Goal: Task Accomplishment & Management: Use online tool/utility

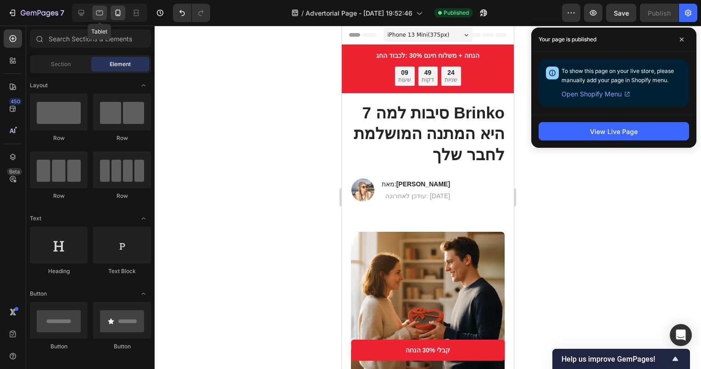
click at [95, 14] on icon at bounding box center [99, 12] width 9 height 9
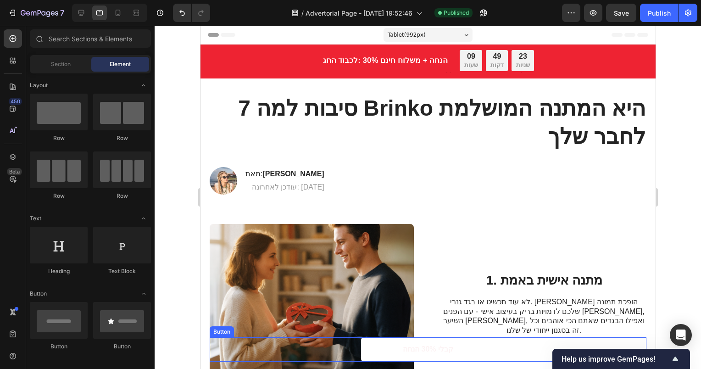
click at [467, 347] on link "קבלי 30% הנחה" at bounding box center [428, 349] width 134 height 24
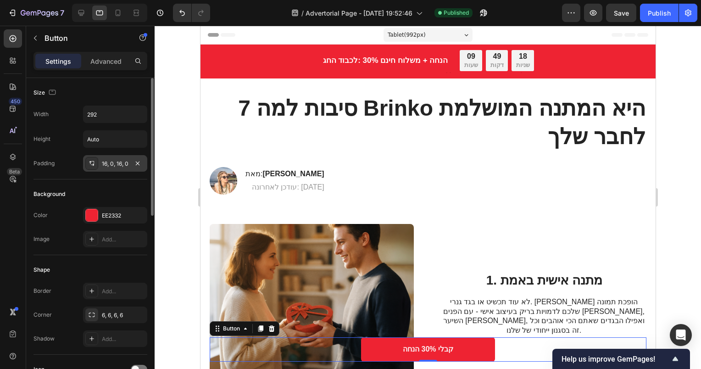
click at [105, 163] on div "16, 0, 16, 0" at bounding box center [115, 164] width 27 height 8
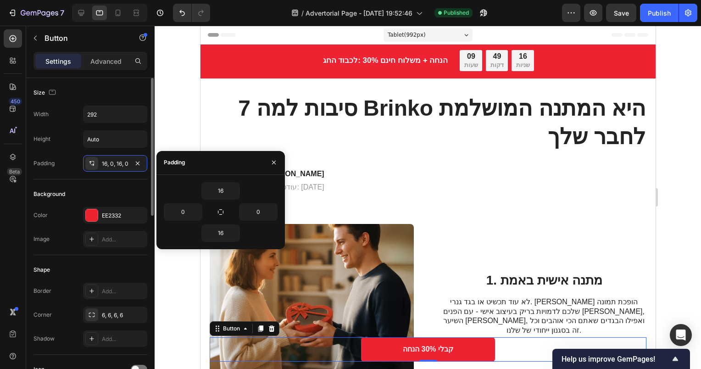
click at [73, 147] on div "Width 292 Height Auto Padding 16, 0, 16, 0" at bounding box center [91, 139] width 114 height 66
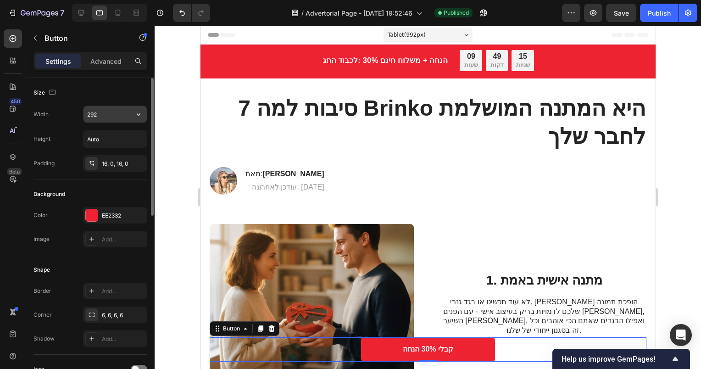
click at [93, 115] on input "292" at bounding box center [115, 114] width 63 height 17
click at [139, 114] on icon "button" at bounding box center [138, 114] width 9 height 9
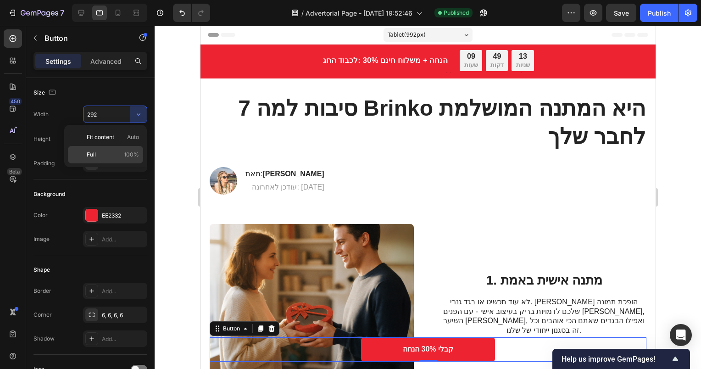
click at [106, 151] on p "Full 100%" at bounding box center [113, 155] width 52 height 8
type input "100%"
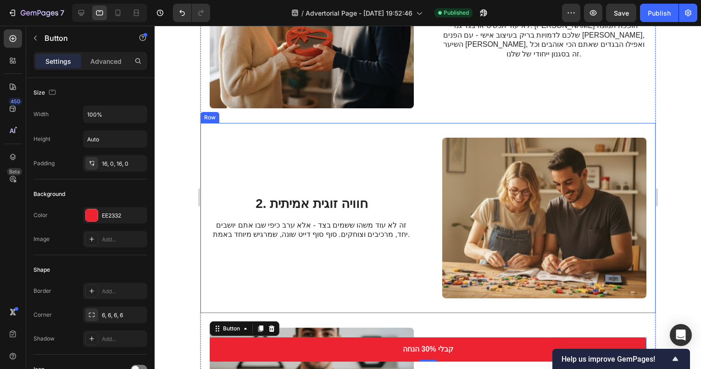
scroll to position [275, 0]
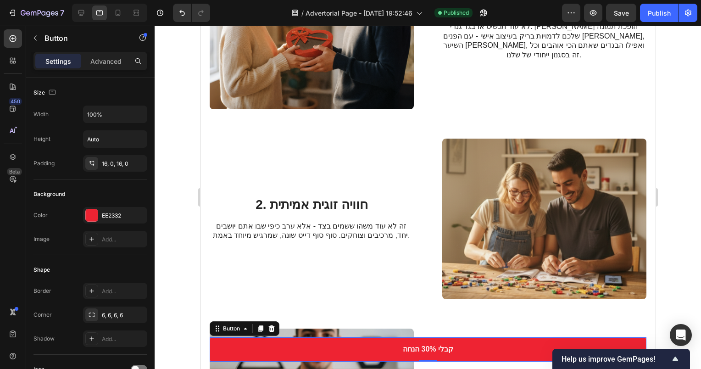
drag, startPoint x: 652, startPoint y: 12, endPoint x: 644, endPoint y: 23, distance: 13.6
click at [652, 12] on div "Publish" at bounding box center [659, 13] width 23 height 10
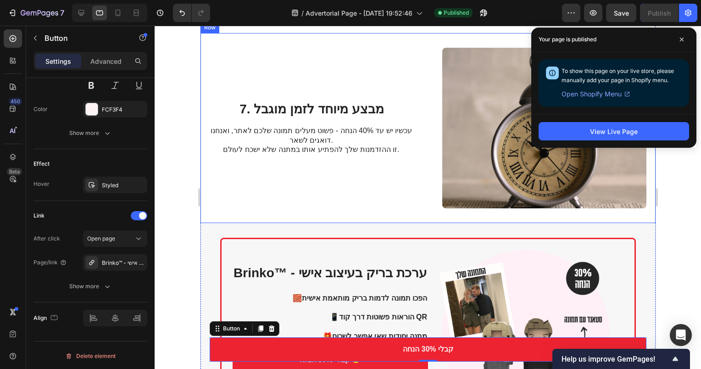
scroll to position [1530, 0]
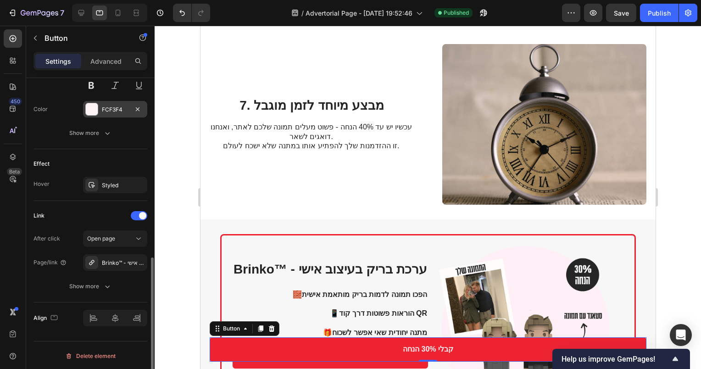
click at [103, 112] on div "FCF3F4" at bounding box center [115, 110] width 27 height 8
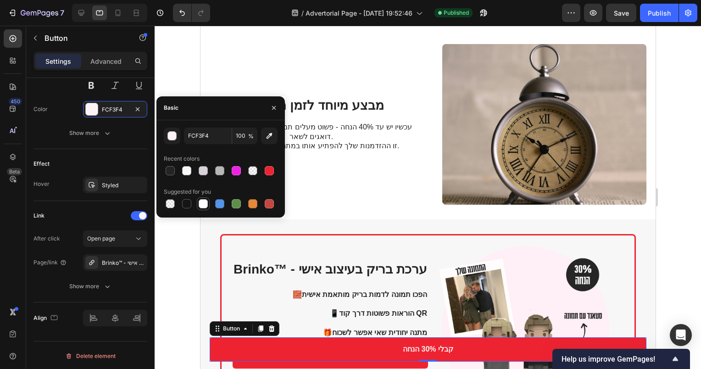
click at [204, 202] on div at bounding box center [203, 203] width 9 height 9
type input "FFFFFF"
click at [663, 11] on div "Publish" at bounding box center [659, 13] width 23 height 10
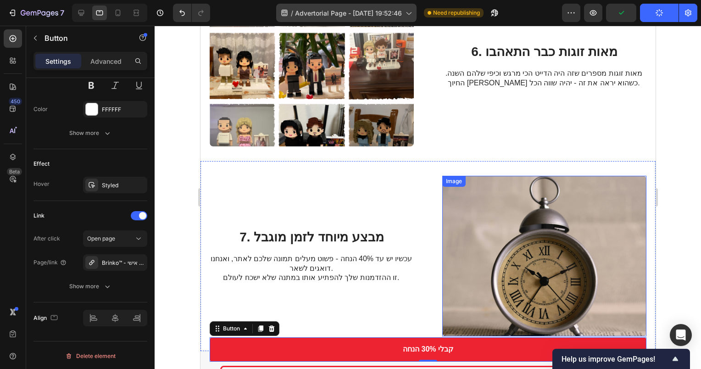
scroll to position [1347, 0]
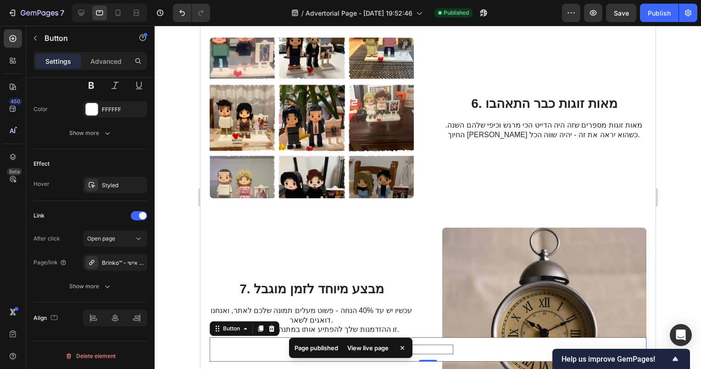
click at [432, 347] on p "קבלי 30% הנחה" at bounding box center [427, 350] width 50 height 10
click at [419, 348] on p "קבלי 30% הנחה" at bounding box center [427, 350] width 50 height 10
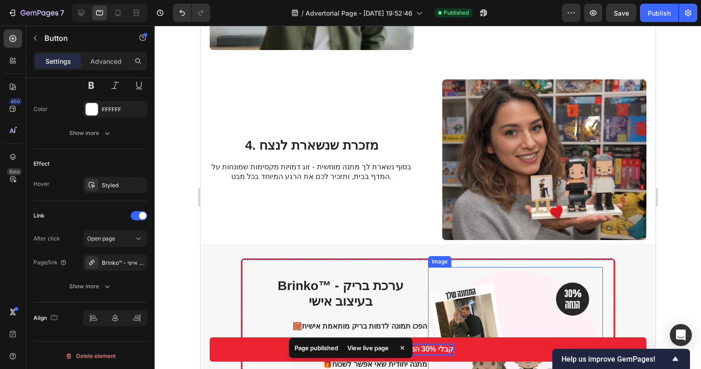
scroll to position [845, 0]
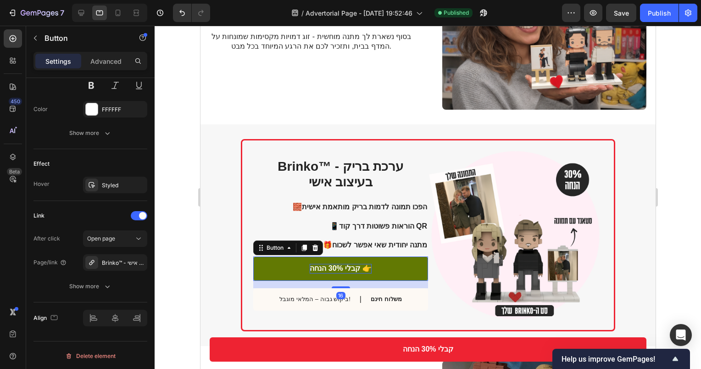
click at [355, 264] on p "קבלי 30% הנחה 👉" at bounding box center [339, 269] width 61 height 10
click at [358, 264] on p "קבלי 30% הנחה 👉" at bounding box center [339, 269] width 61 height 10
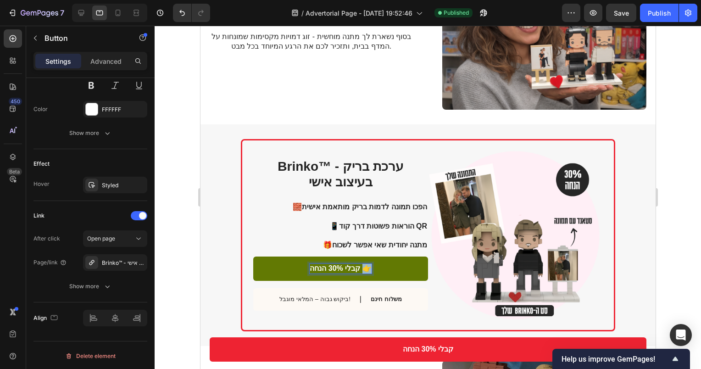
click at [362, 264] on p "קבלי 30% הנחה 👉" at bounding box center [339, 269] width 61 height 10
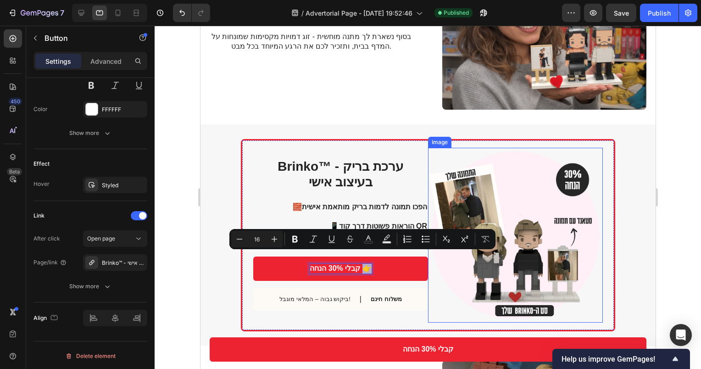
copy p "👉"
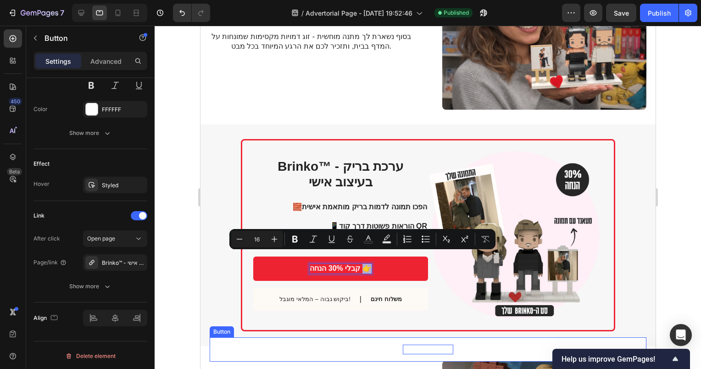
click at [417, 349] on p "קבלי 30% הנחה" at bounding box center [427, 350] width 50 height 10
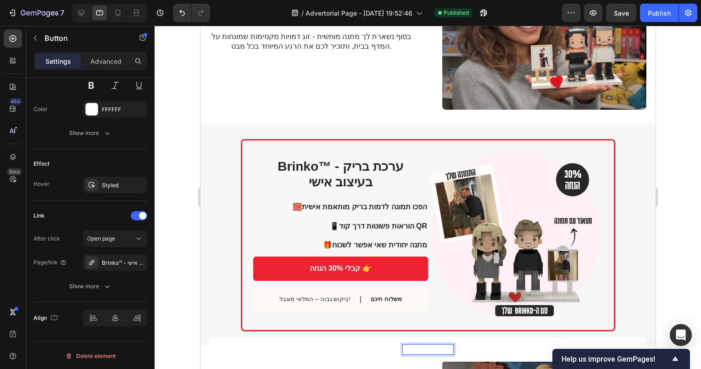
click at [406, 349] on p "קבלי 30% הנחה" at bounding box center [427, 350] width 50 height 10
click at [402, 347] on p "קבלי 30% הנחה" at bounding box center [427, 350] width 50 height 10
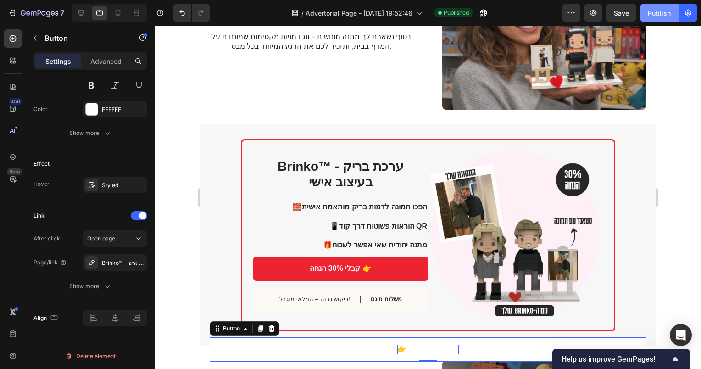
drag, startPoint x: 656, startPoint y: 6, endPoint x: 651, endPoint y: 12, distance: 8.3
click at [656, 5] on button "Publish" at bounding box center [659, 13] width 39 height 18
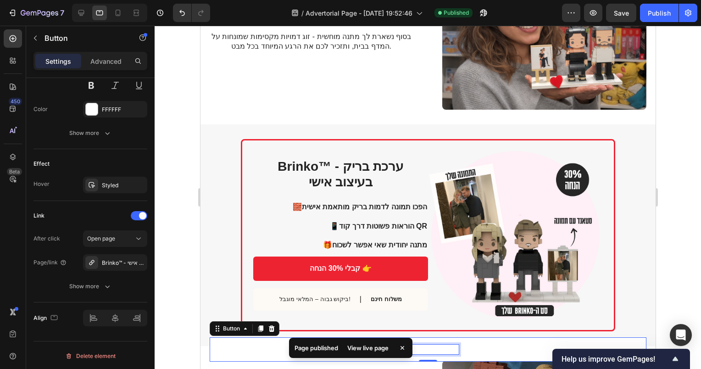
drag, startPoint x: 416, startPoint y: 347, endPoint x: 601, endPoint y: 374, distance: 187.0
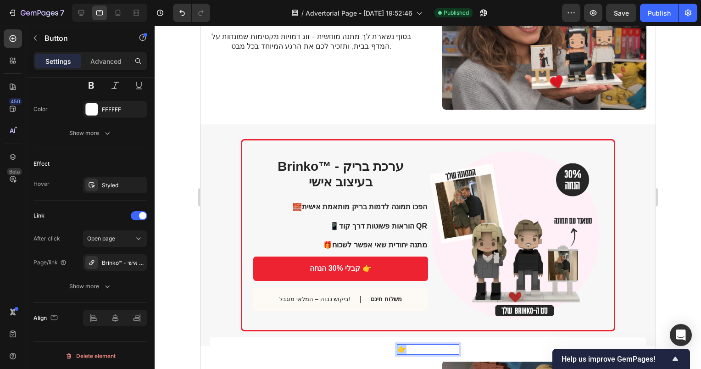
click at [402, 349] on p "👉 קבלי 30% הנחה" at bounding box center [427, 350] width 61 height 10
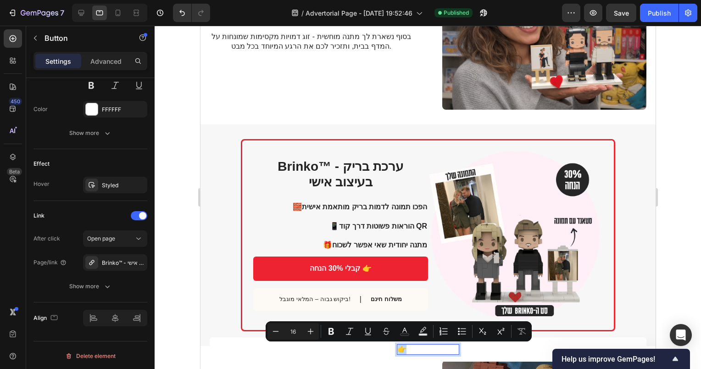
copy p "👉"
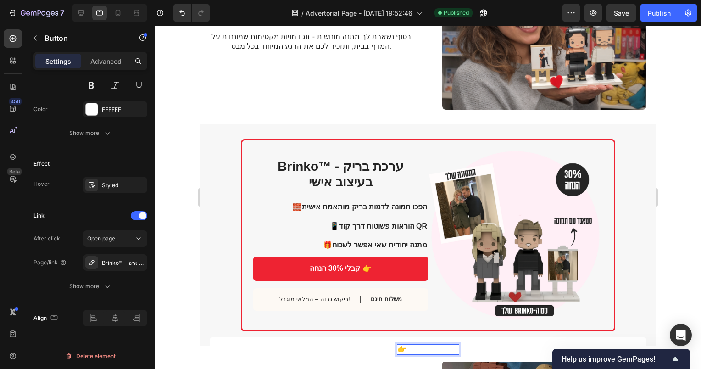
click at [452, 351] on p "👉 קבלי 30% הנחה" at bounding box center [427, 350] width 61 height 10
click at [453, 349] on p "👉 קבלי 30% הנחה" at bounding box center [427, 350] width 61 height 10
click at [392, 347] on p "👉 קבלי 30% הנחה👉" at bounding box center [427, 350] width 71 height 10
click at [652, 17] on div "Publish" at bounding box center [659, 13] width 23 height 10
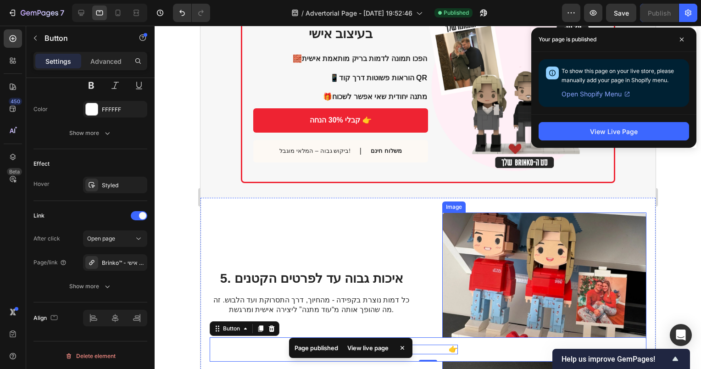
scroll to position [983, 0]
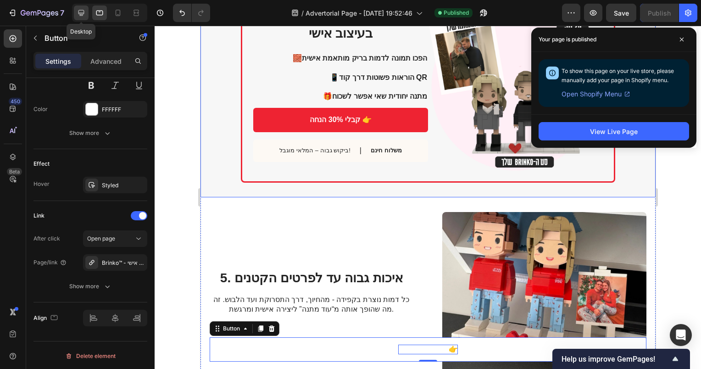
click at [85, 7] on div at bounding box center [81, 13] width 15 height 15
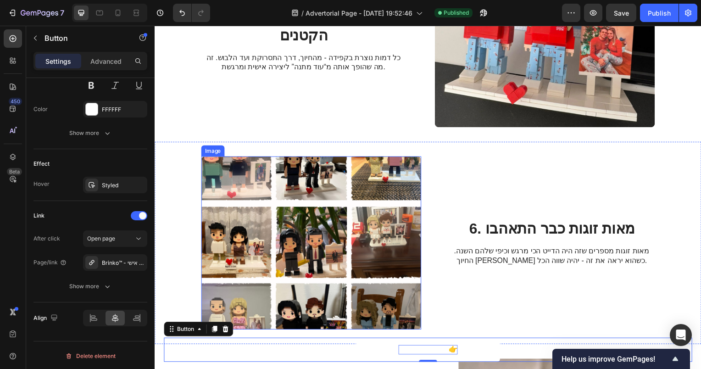
scroll to position [1265, 0]
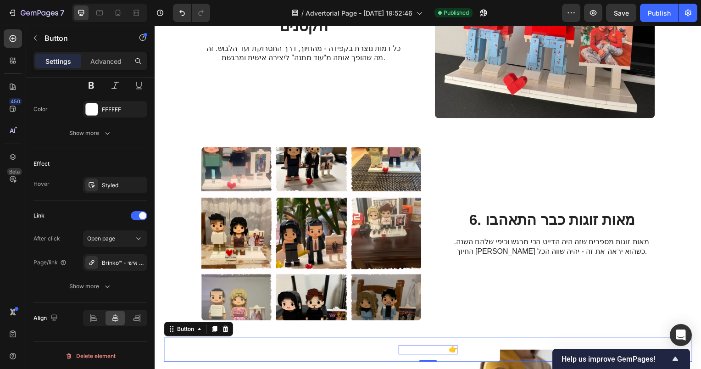
click at [346, 352] on div "קבלי 30% הנחה👉 Button 0" at bounding box center [430, 352] width 532 height 24
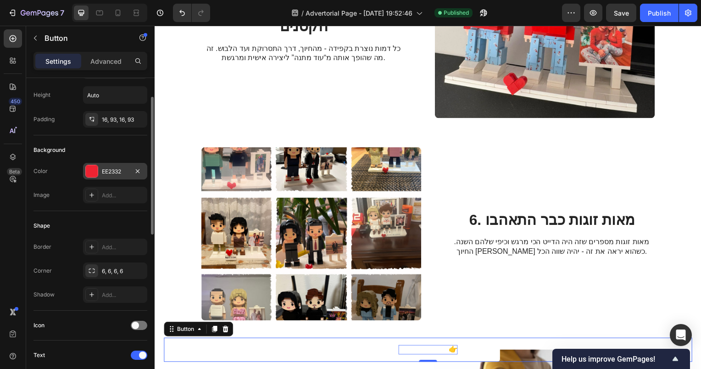
scroll to position [0, 0]
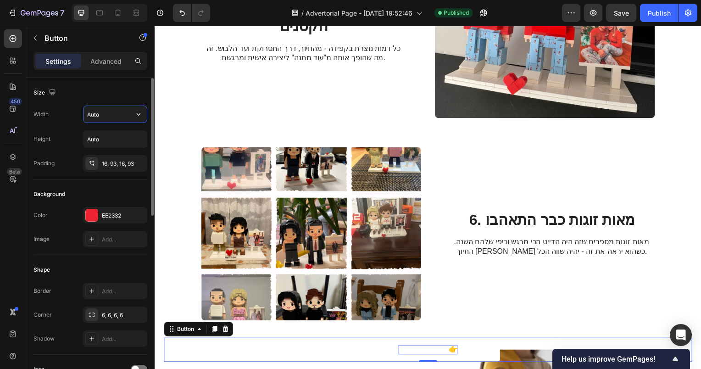
click at [110, 118] on input "Auto" at bounding box center [115, 114] width 63 height 17
click at [129, 117] on input "Auto" at bounding box center [115, 114] width 63 height 17
click at [137, 112] on icon "button" at bounding box center [138, 114] width 9 height 9
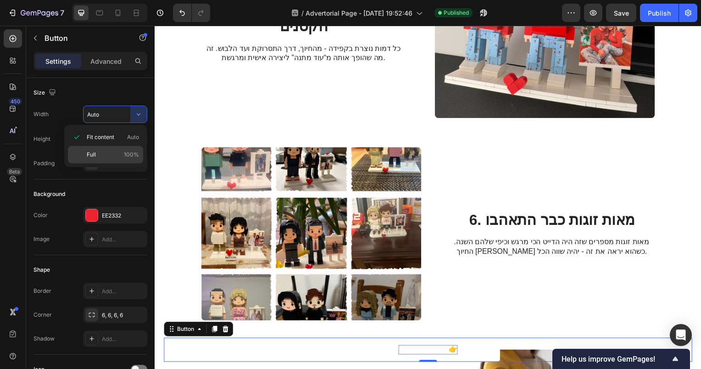
click at [118, 155] on p "Full 100%" at bounding box center [113, 155] width 52 height 8
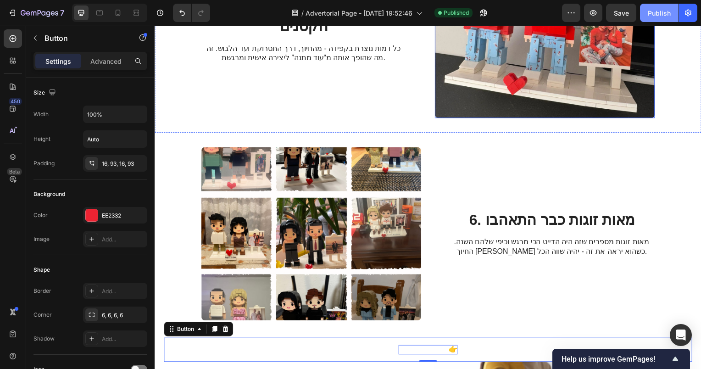
click at [654, 12] on div "Publish" at bounding box center [659, 13] width 23 height 10
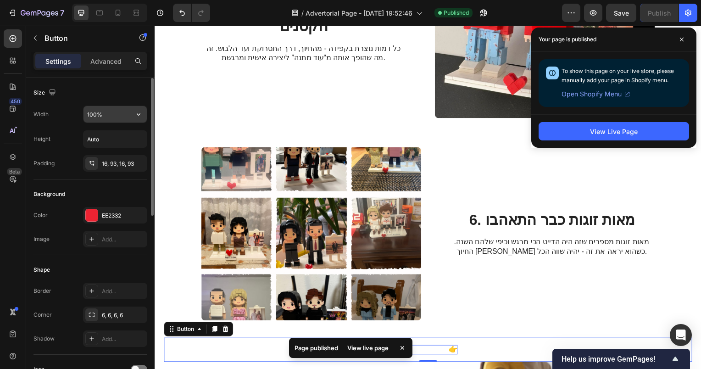
click at [109, 112] on input "100%" at bounding box center [115, 114] width 63 height 17
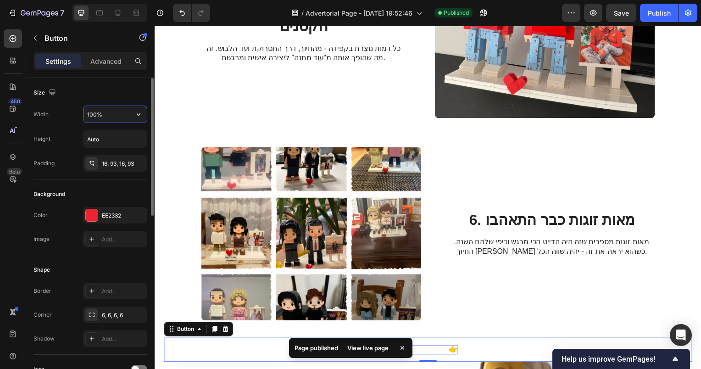
click at [92, 112] on input "100%" at bounding box center [115, 114] width 63 height 17
click at [97, 109] on input "100%" at bounding box center [115, 114] width 63 height 17
drag, startPoint x: 96, startPoint y: 111, endPoint x: 84, endPoint y: 112, distance: 11.5
click at [84, 112] on input "100%" at bounding box center [115, 114] width 63 height 17
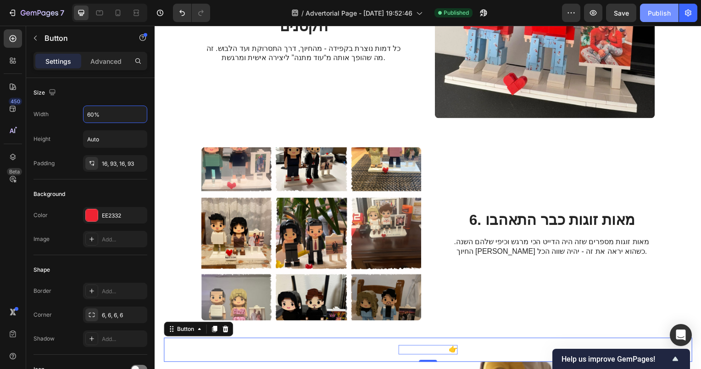
type input "60%"
click at [661, 17] on div "Publish" at bounding box center [659, 13] width 23 height 10
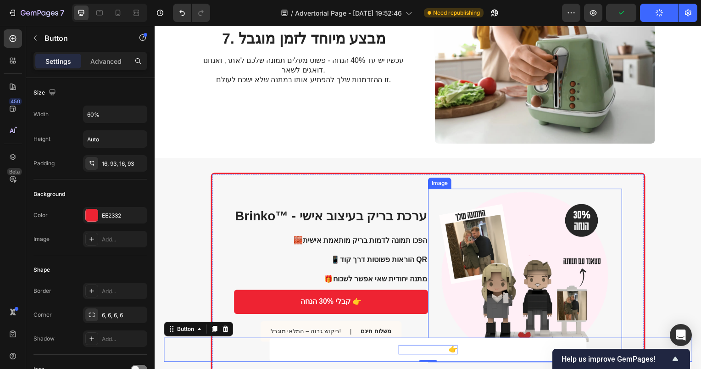
scroll to position [1815, 0]
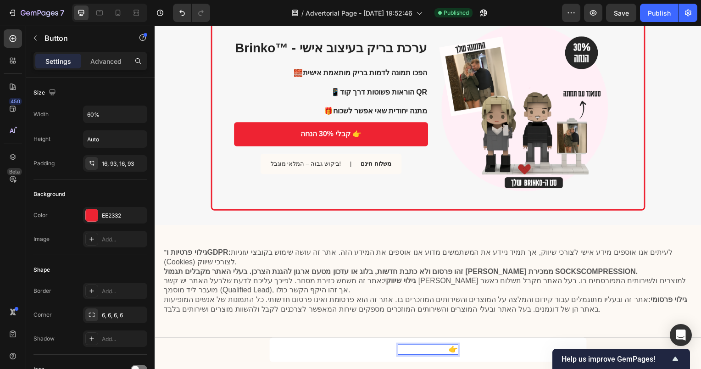
click at [450, 352] on p "קבלי 30% הנחה👉" at bounding box center [430, 352] width 60 height 10
click at [446, 351] on p "קבלי 30% הנחה👉" at bounding box center [430, 352] width 60 height 10
click at [650, 13] on div "Publish" at bounding box center [659, 13] width 23 height 10
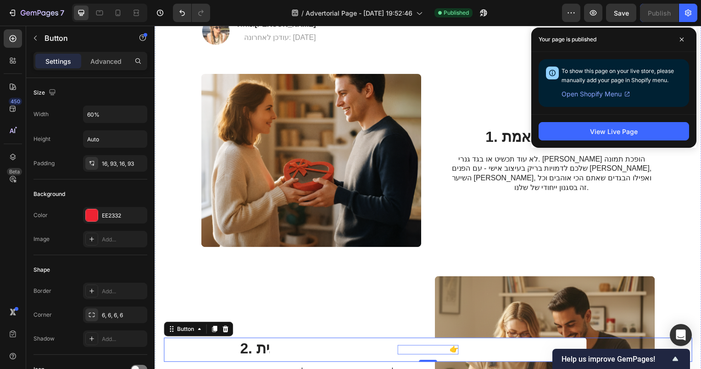
scroll to position [0, 0]
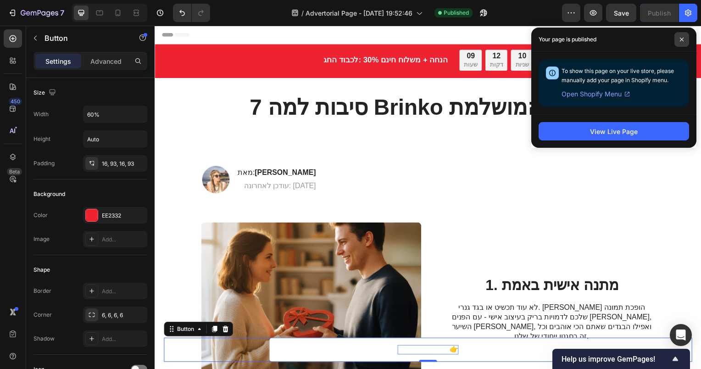
click at [688, 42] on span at bounding box center [682, 39] width 15 height 15
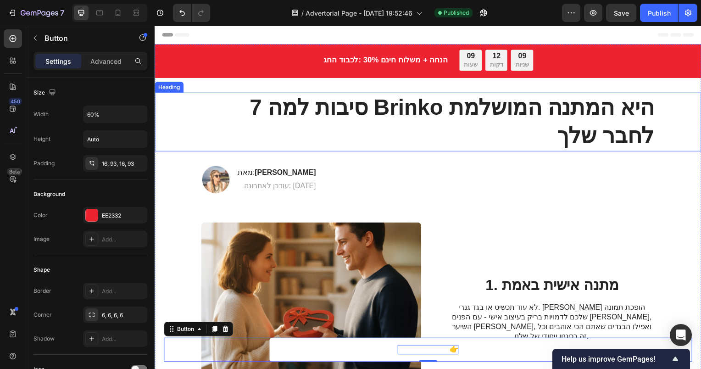
click at [589, 133] on h1 "7 סיבות למה Brinko היא המתנה המושלמת לחבר שלך" at bounding box center [429, 122] width 457 height 59
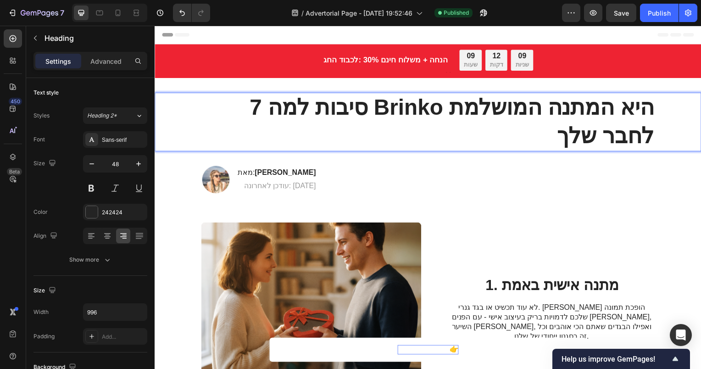
click at [589, 133] on h1 "7 סיבות למה Brinko היא המתנה המושלמת לחבר שלך" at bounding box center [429, 122] width 457 height 59
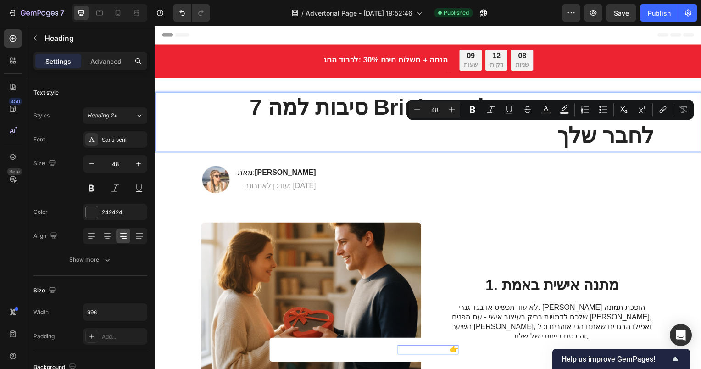
click at [396, 107] on p "7 סיבות למה Brinko היא המתנה המושלמת לחבר שלך" at bounding box center [429, 122] width 455 height 57
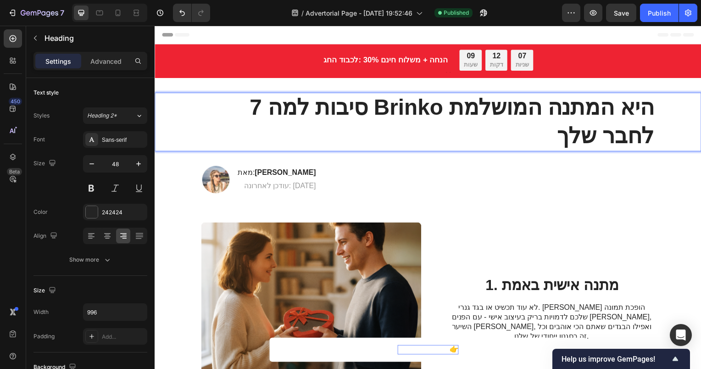
click at [409, 104] on p "7 סיבות למה Brinko היא המתנה המושלמת לחבר שלך" at bounding box center [429, 122] width 455 height 57
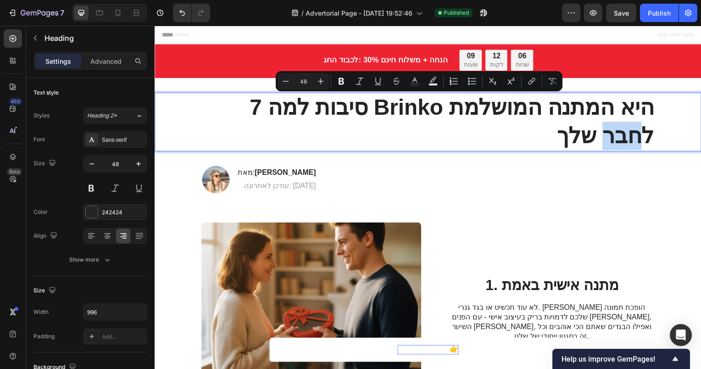
drag, startPoint x: 408, startPoint y: 106, endPoint x: 434, endPoint y: 109, distance: 25.9
click at [434, 109] on p "7 סיבות למה Brinko היא המתנה המושלמת לחבר שלך" at bounding box center [429, 122] width 455 height 57
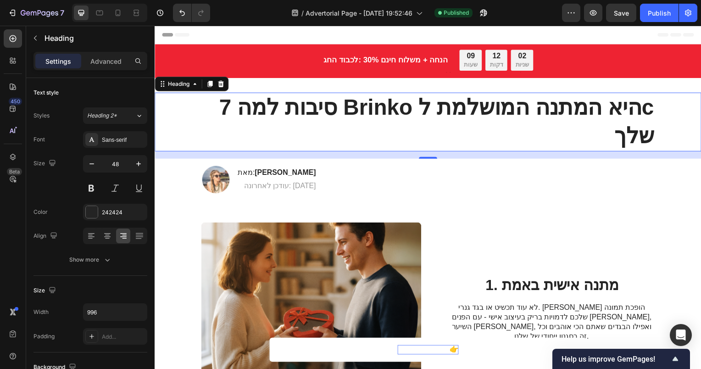
click at [434, 109] on p "7 סיבות למה Brinko היא המתנה המושלמת לc שלך" at bounding box center [429, 122] width 455 height 57
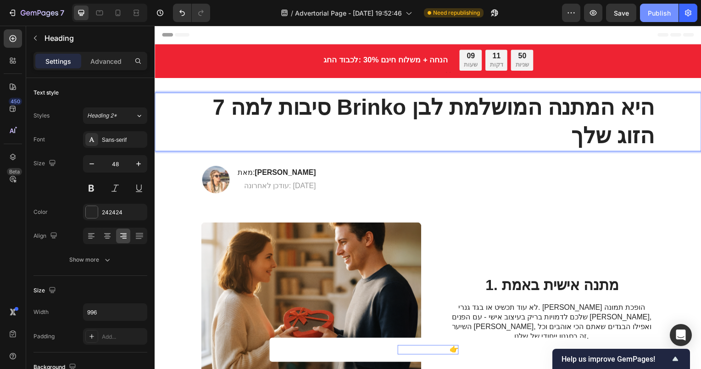
click at [666, 9] on div "Publish" at bounding box center [659, 13] width 23 height 10
